Goal: Information Seeking & Learning: Stay updated

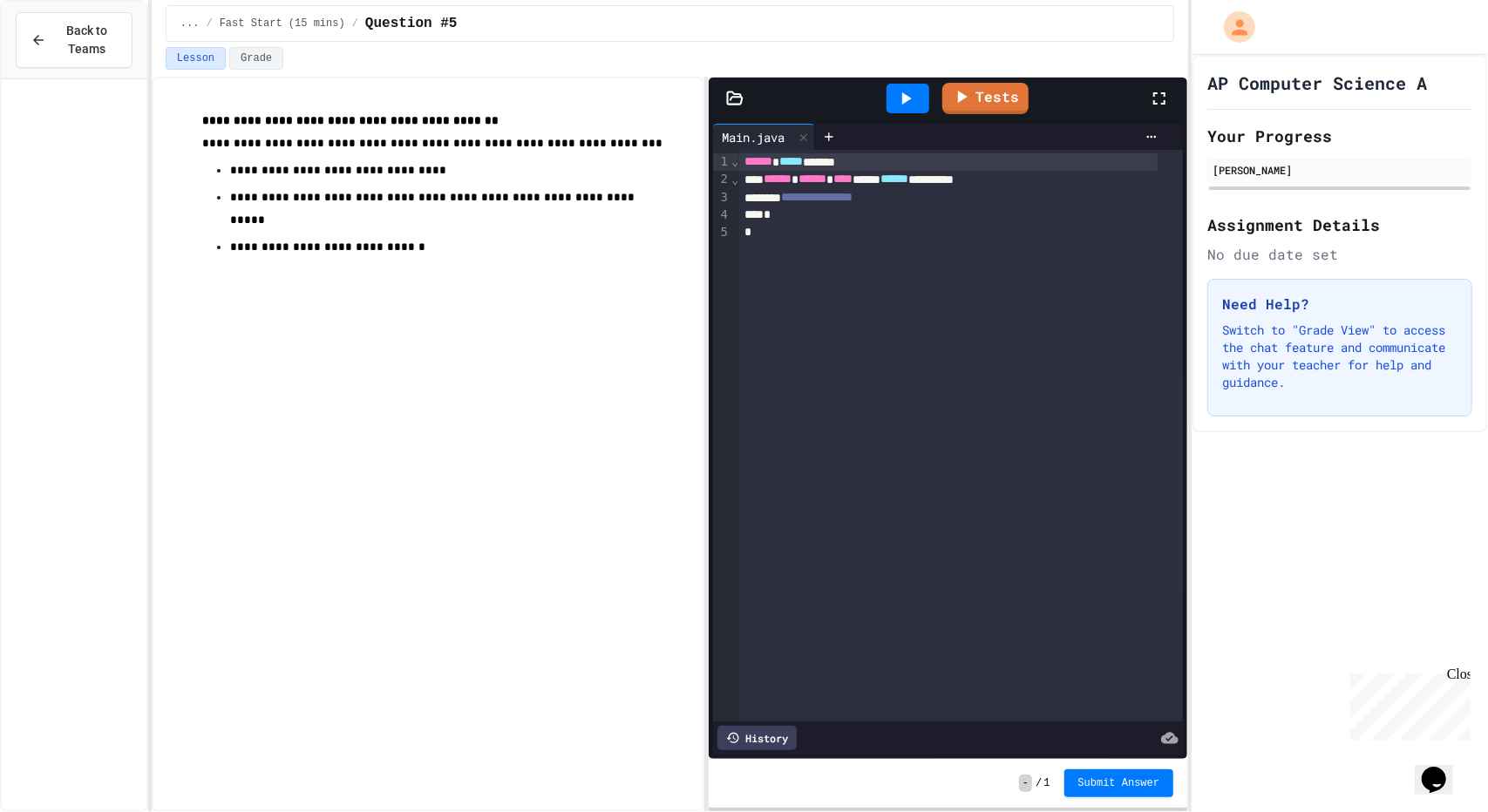
scroll to position [1718, 0]
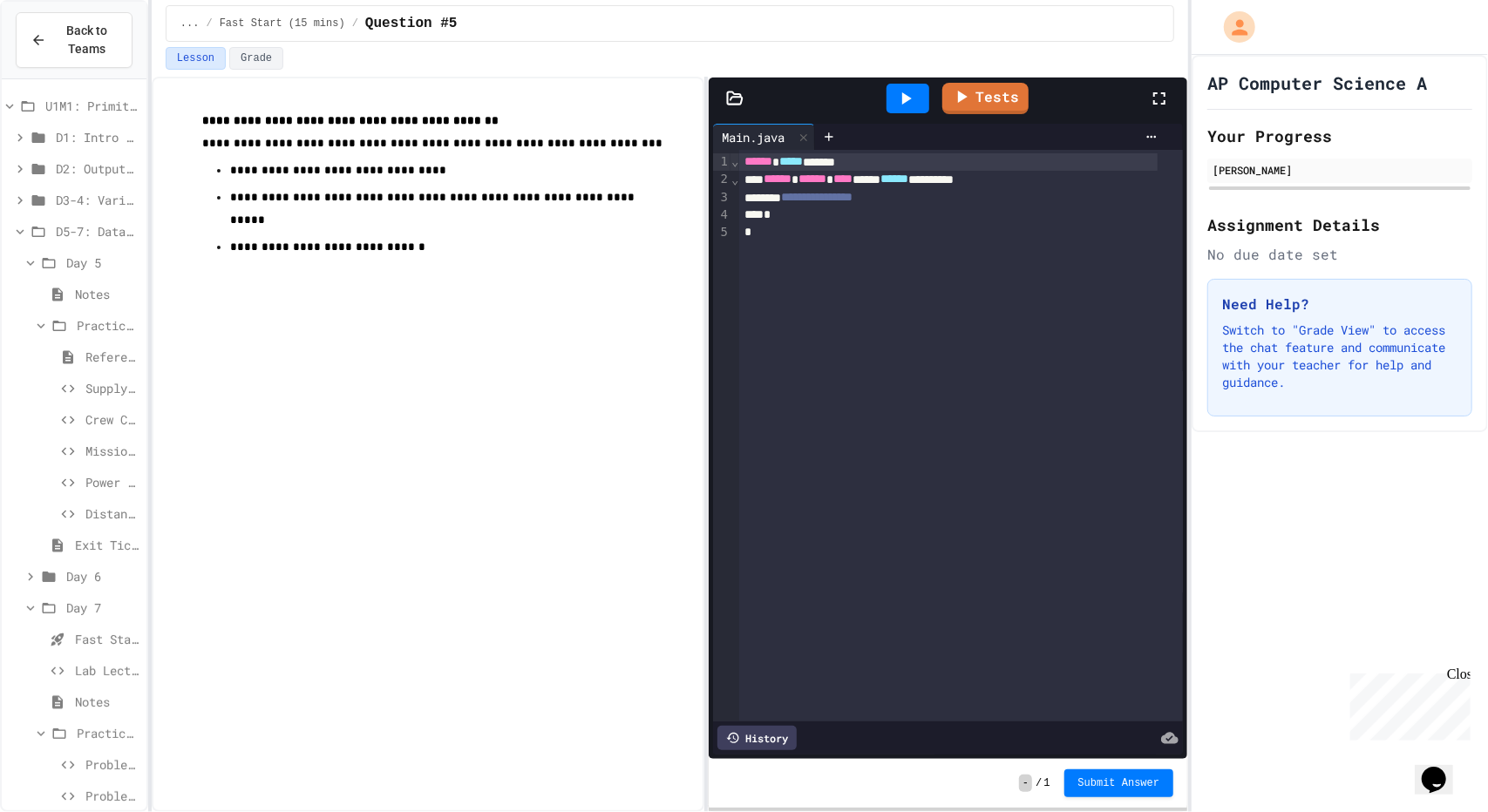
click at [687, 602] on div "**********" at bounding box center [428, 444] width 552 height 735
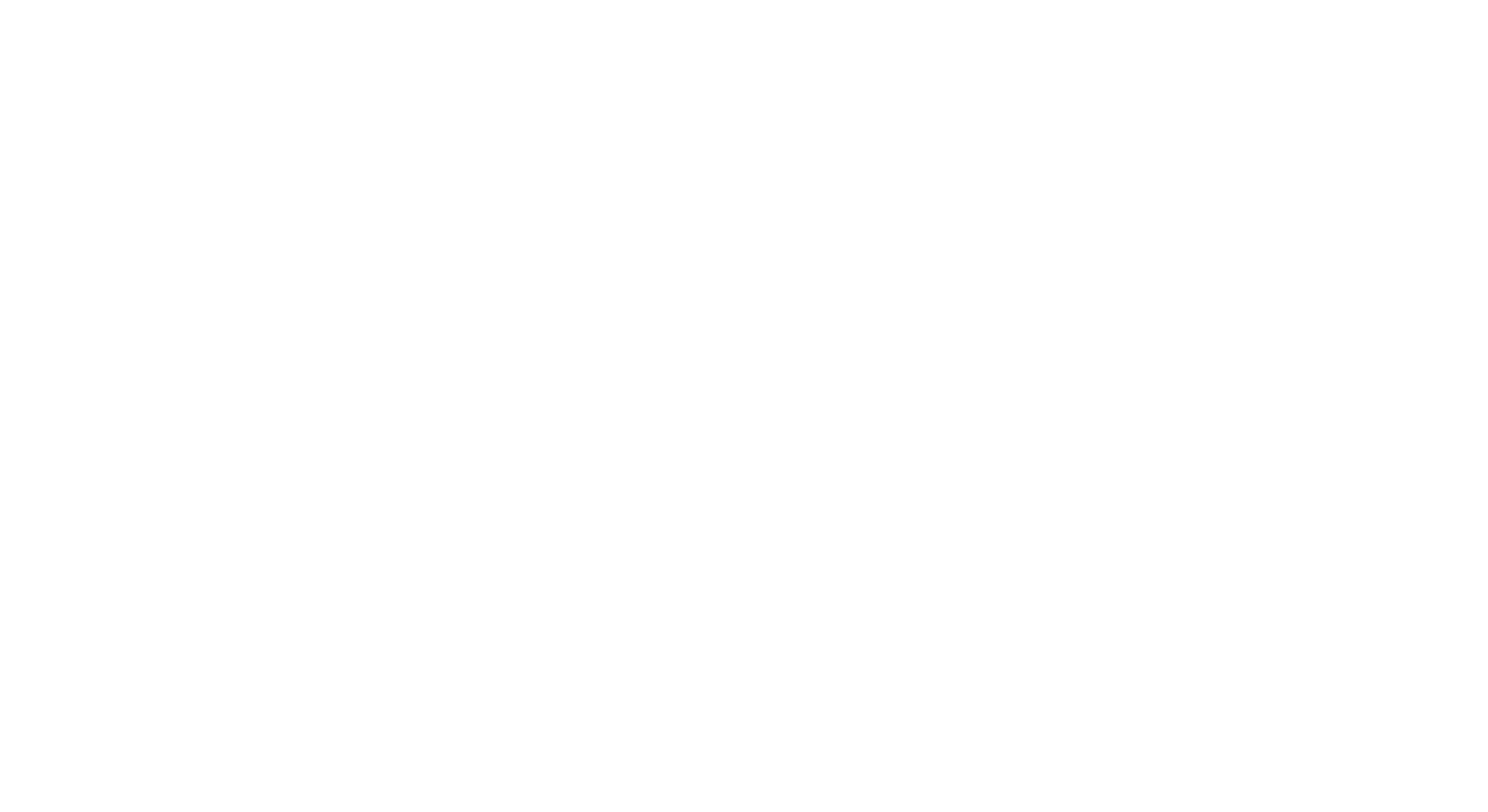
click at [906, 170] on div "We are updating our servers at 7PM EST [DATE]. [PERSON_NAME] should continue to…" at bounding box center [744, 406] width 1488 height 812
